Goal: Task Accomplishment & Management: Use online tool/utility

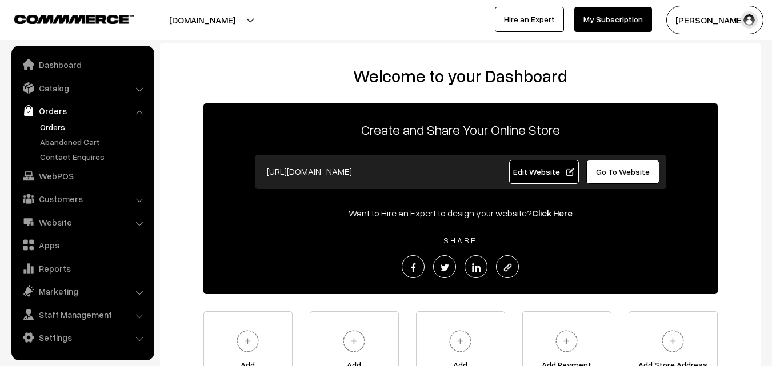
click at [49, 127] on link "Orders" at bounding box center [93, 127] width 113 height 12
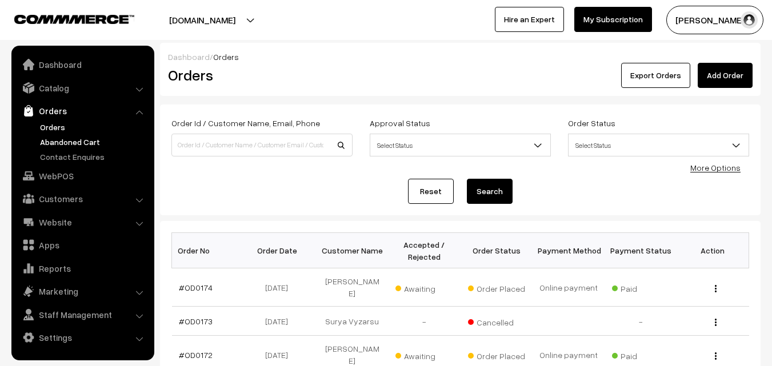
click at [54, 139] on link "Abandoned Cart" at bounding box center [93, 142] width 113 height 12
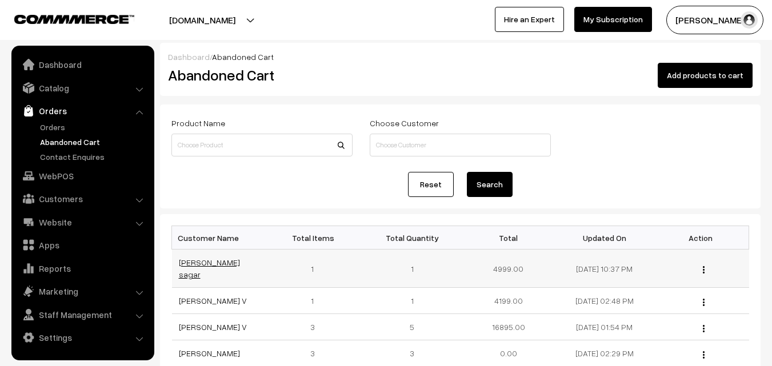
click at [208, 262] on link "Ratakonda Preethi sagar" at bounding box center [209, 269] width 61 height 22
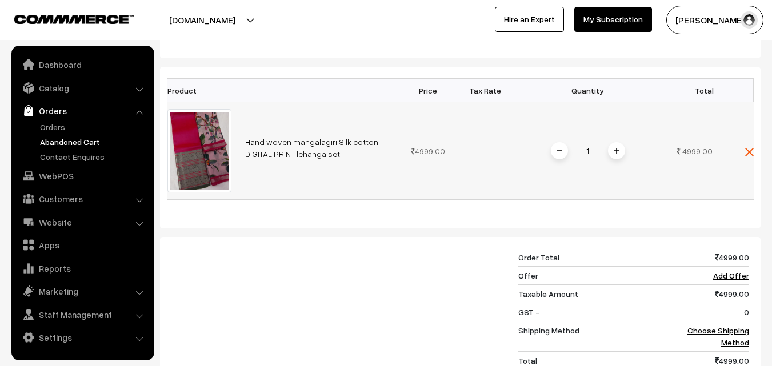
scroll to position [228, 0]
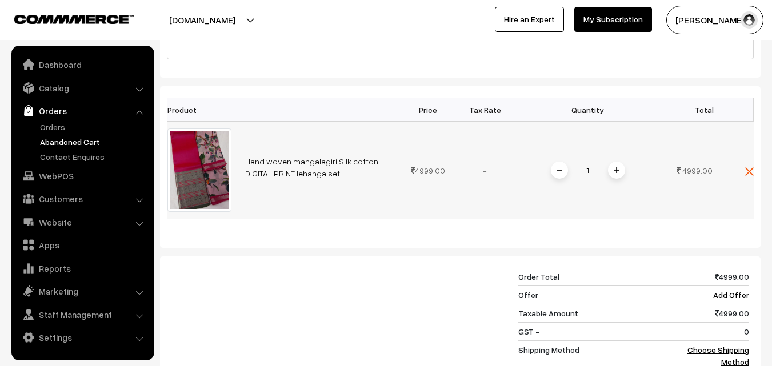
click at [253, 156] on link "Hand woven mangalagiri Silk cotton DIGITAL PRINT lehanga set" at bounding box center [311, 167] width 133 height 22
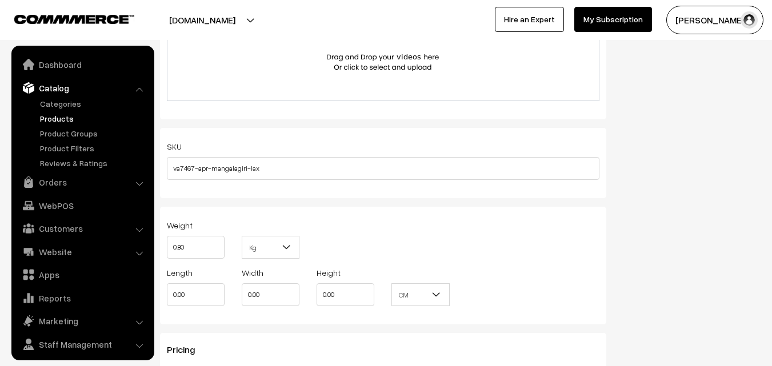
scroll to position [29, 0]
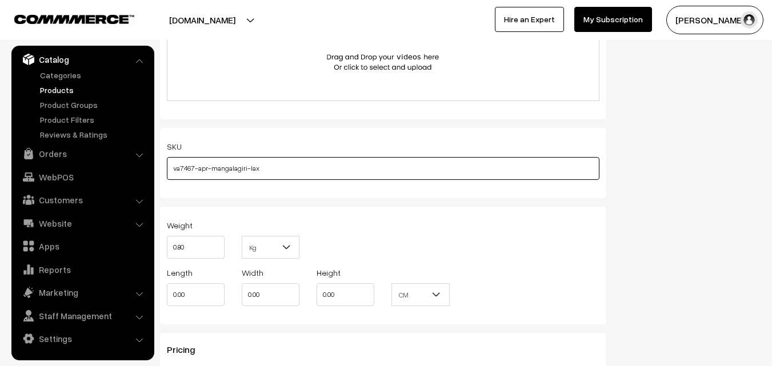
drag, startPoint x: 264, startPoint y: 173, endPoint x: 174, endPoint y: 174, distance: 90.2
click at [174, 174] on input "va7467-apr-mangalagiri-lax" at bounding box center [383, 168] width 432 height 23
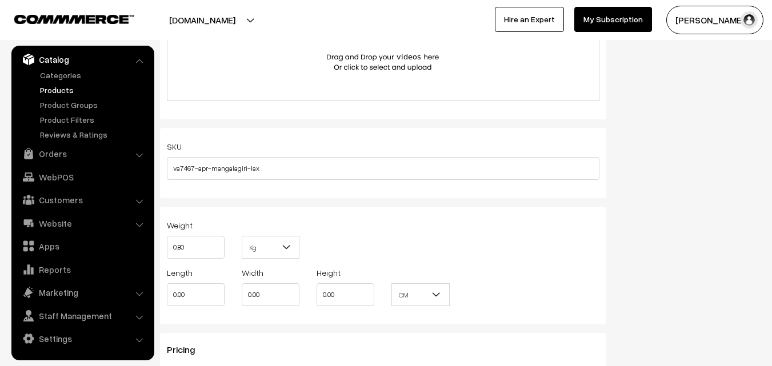
click at [60, 91] on link "Products" at bounding box center [93, 90] width 113 height 12
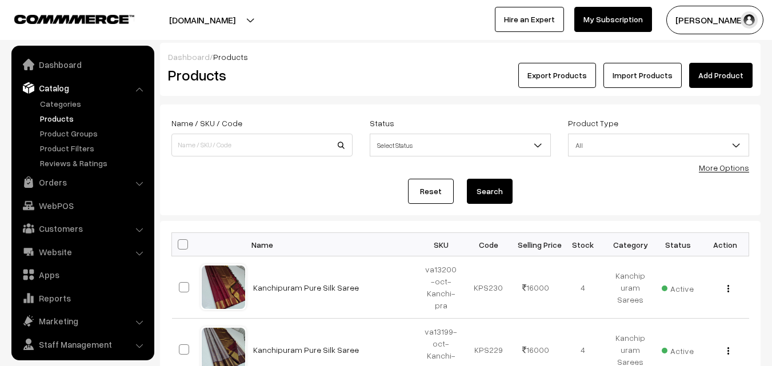
scroll to position [29, 0]
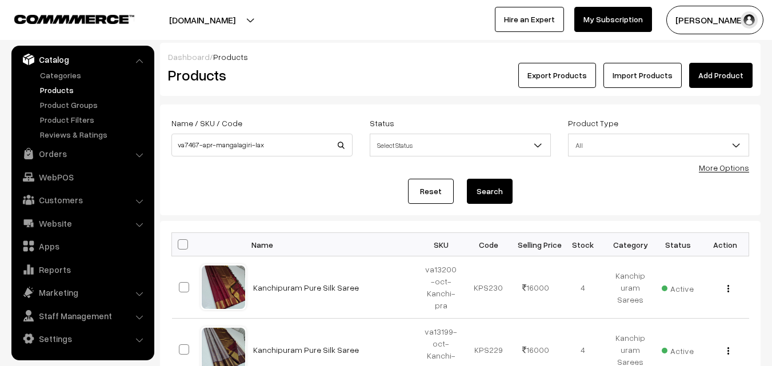
type input "va7467-apr-mangalagiri-lax"
click at [485, 195] on button "Search" at bounding box center [490, 191] width 46 height 25
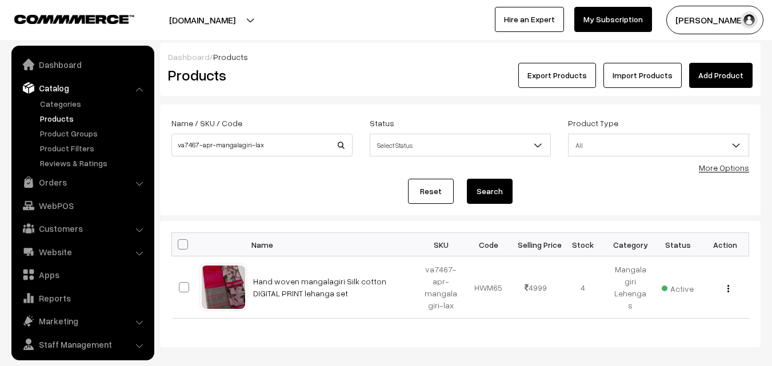
click at [289, 285] on link "Hand woven mangalagiri Silk cotton DIGITAL PRINT lehanga set" at bounding box center [319, 287] width 133 height 22
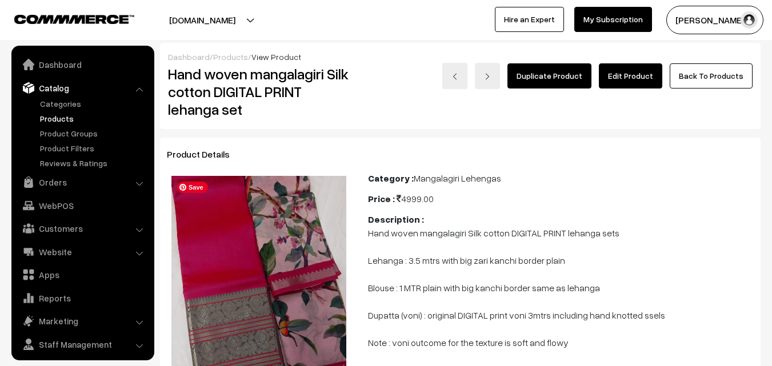
scroll to position [29, 0]
